Goal: Check status

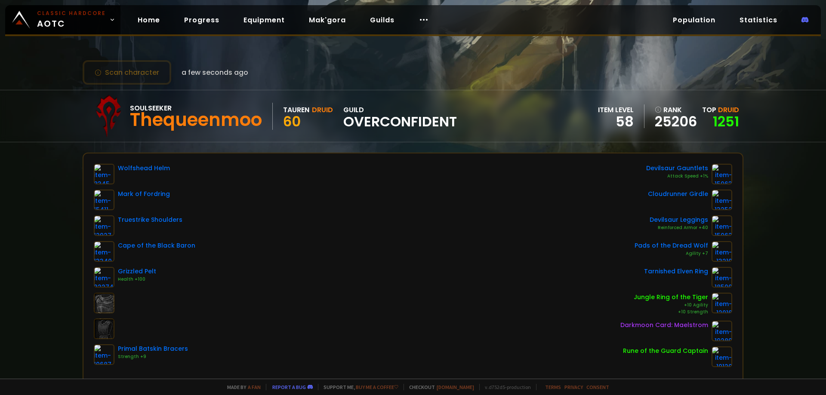
scroll to position [43, 0]
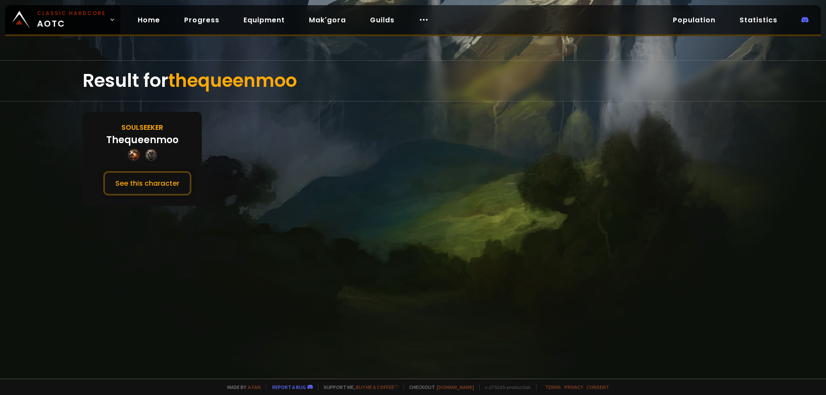
drag, startPoint x: 255, startPoint y: 123, endPoint x: 274, endPoint y: 124, distance: 19.0
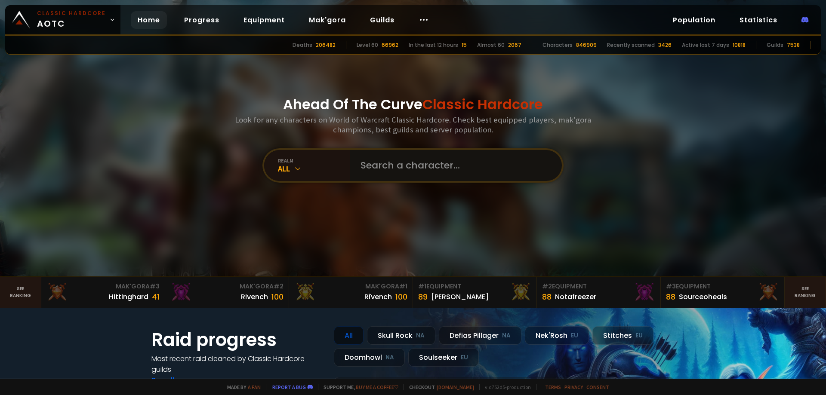
click at [380, 165] on input "text" at bounding box center [453, 165] width 196 height 31
paste input "Yarconpriest"
type input "Yarconpriest"
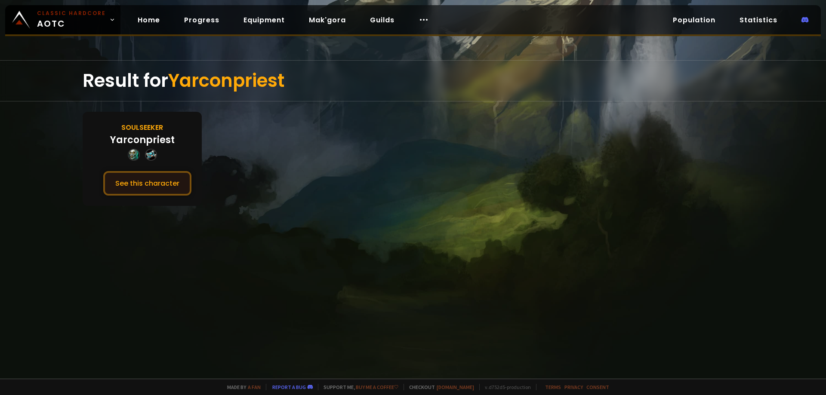
click at [169, 179] on button "See this character" at bounding box center [147, 183] width 88 height 25
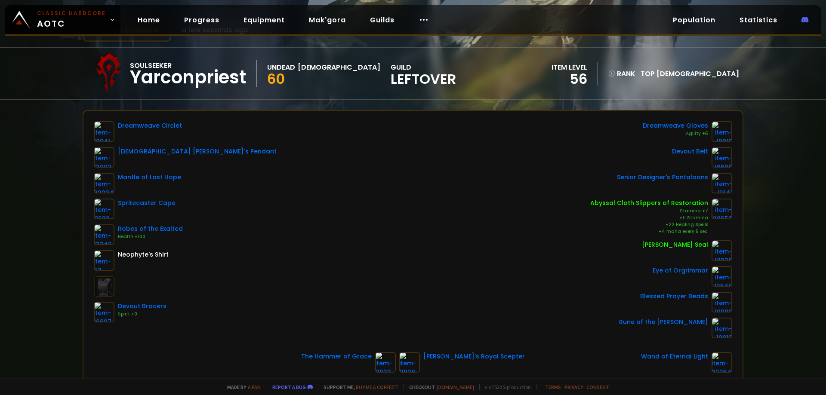
scroll to position [43, 0]
